Goal: Information Seeking & Learning: Compare options

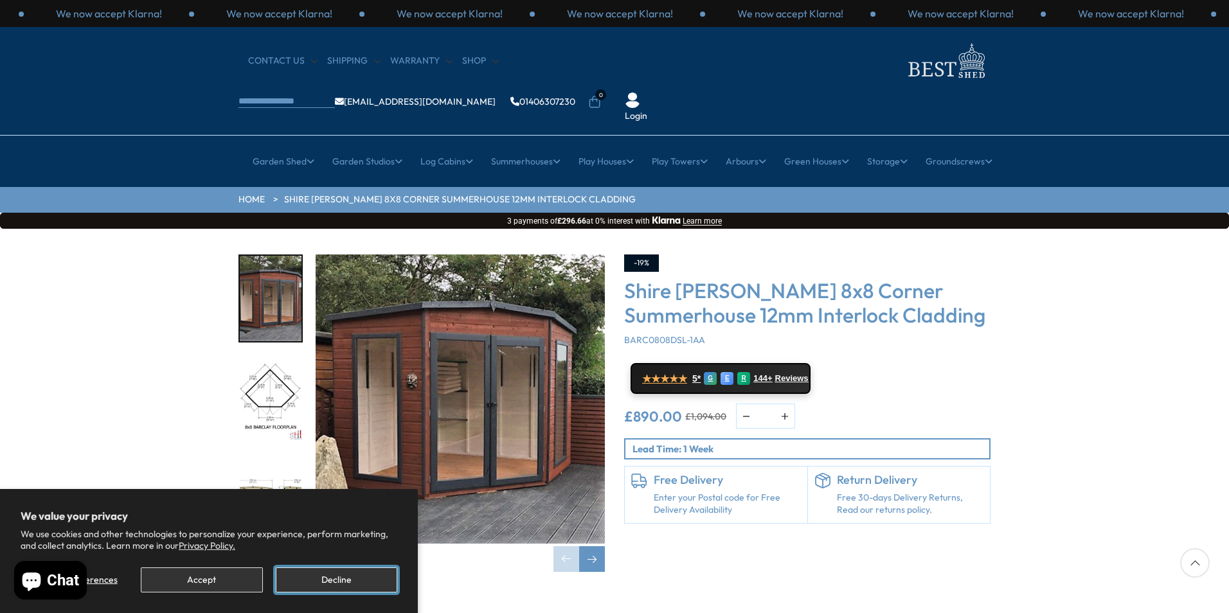
click at [348, 578] on button "Decline" at bounding box center [336, 580] width 121 height 25
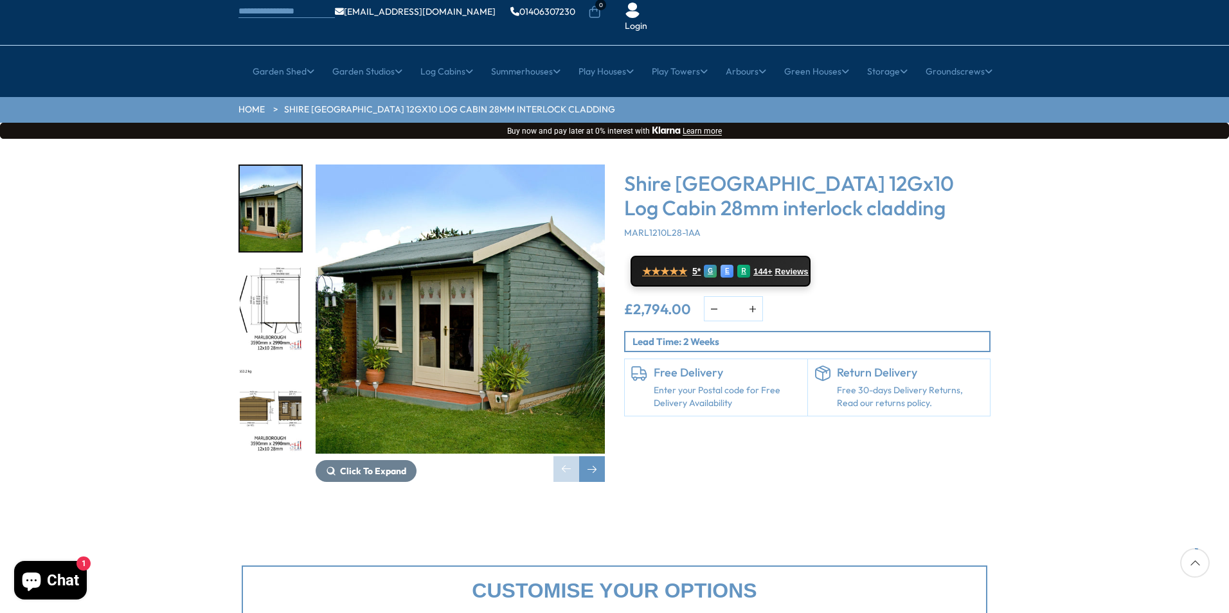
scroll to position [74, 0]
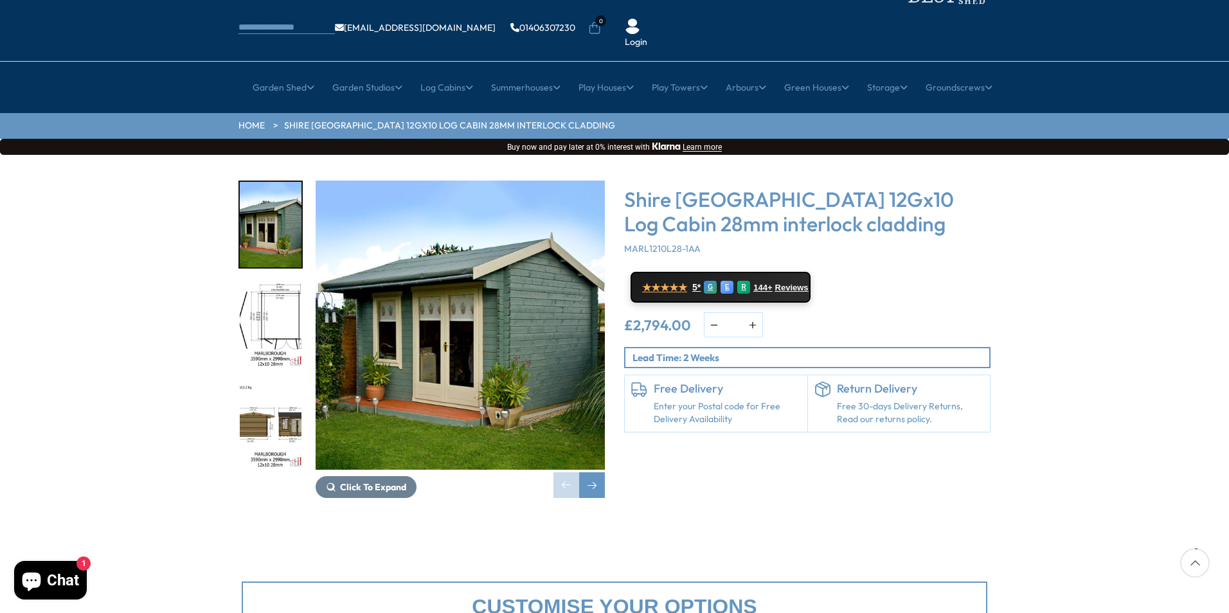
click at [280, 283] on img "2 / 16" at bounding box center [271, 325] width 62 height 85
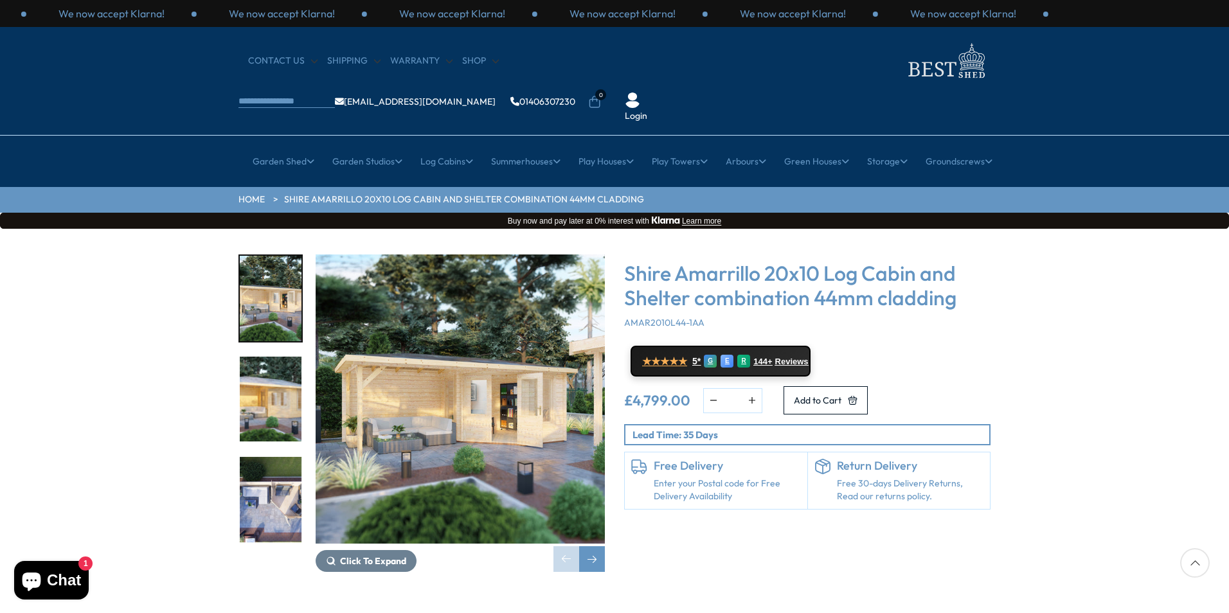
click at [263, 359] on img "2 / 8" at bounding box center [271, 399] width 62 height 85
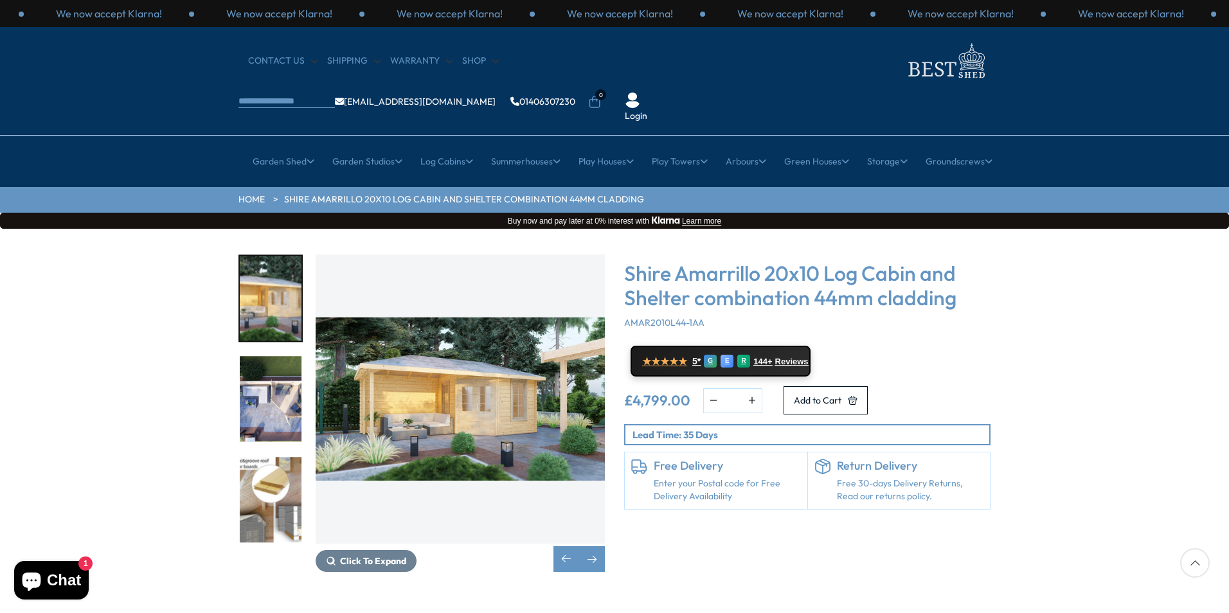
click at [276, 357] on img "3 / 8" at bounding box center [271, 399] width 62 height 85
